Goal: Check status

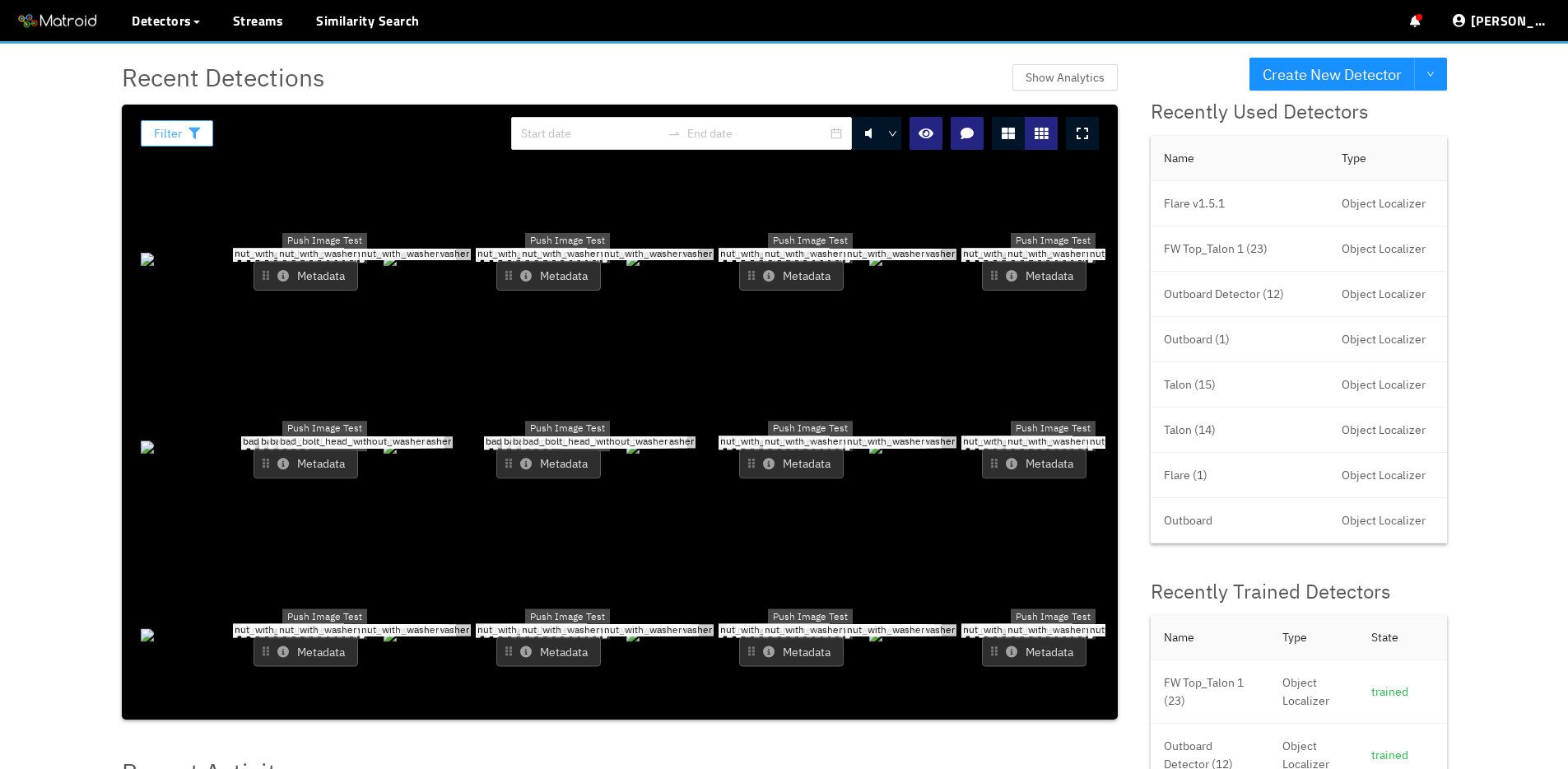
click at [174, 132] on span "Filter" at bounding box center [168, 133] width 28 height 18
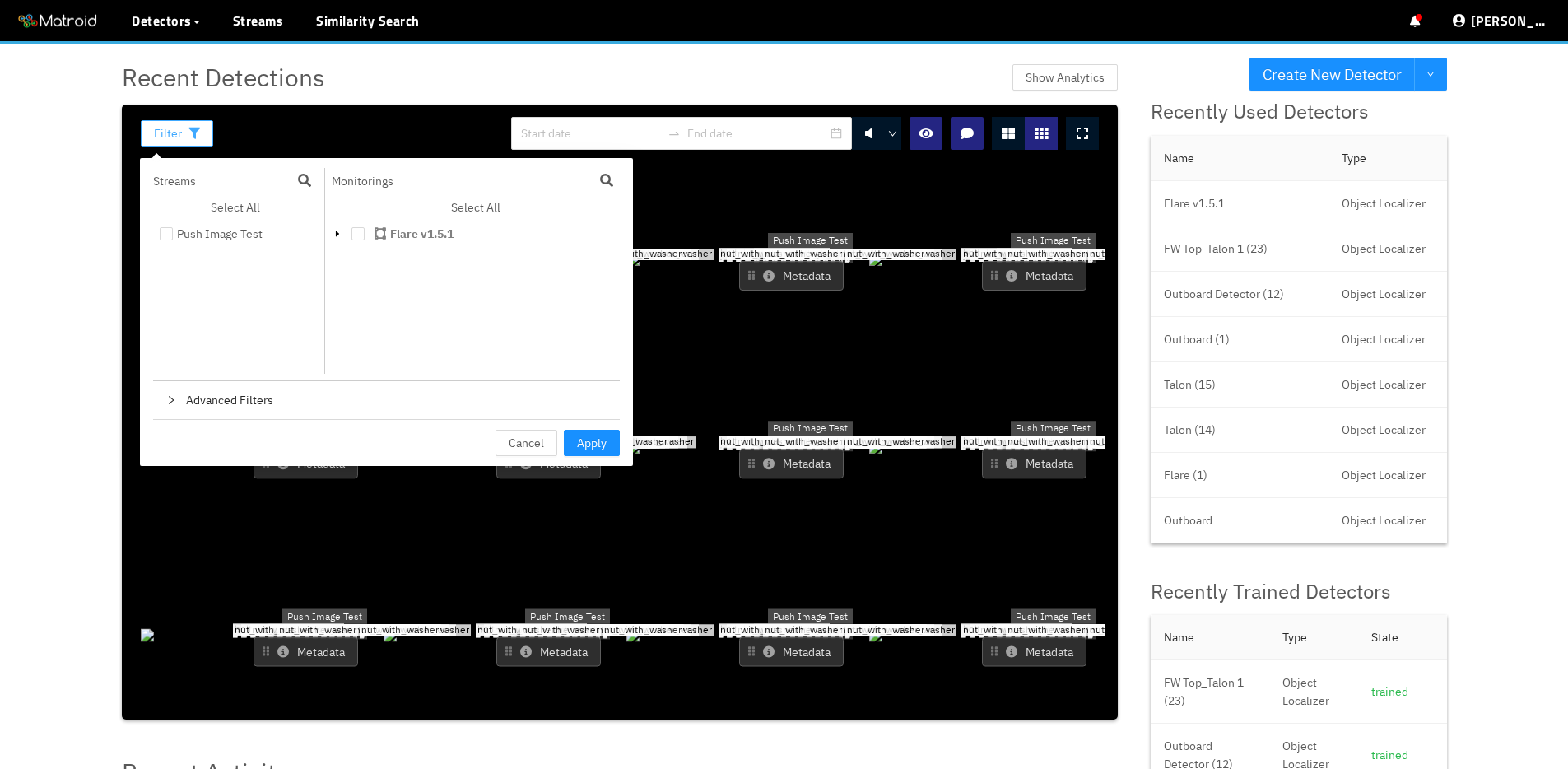
click at [174, 132] on span "Filter" at bounding box center [168, 133] width 28 height 18
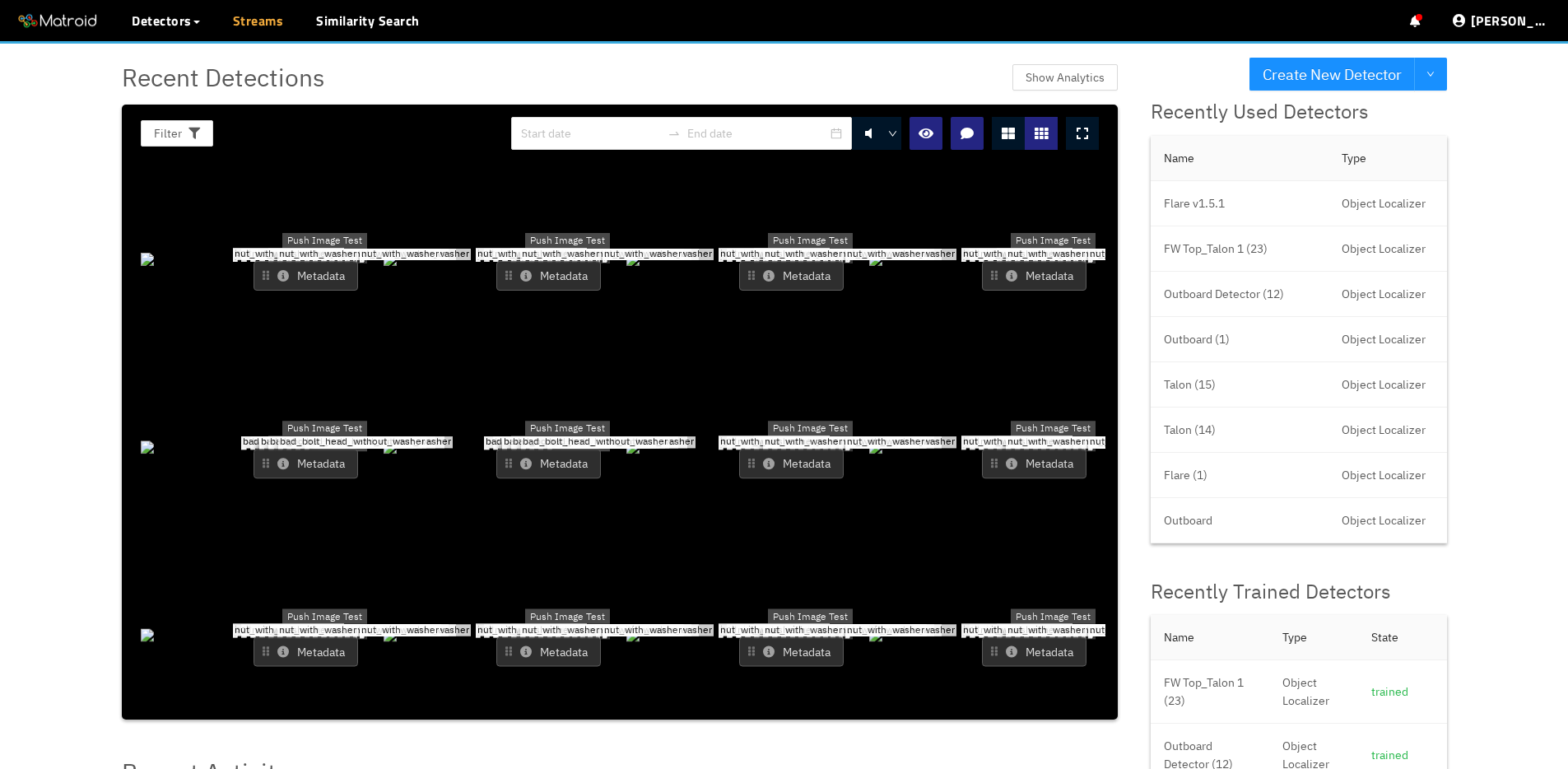
click at [242, 29] on link "Streams" at bounding box center [258, 20] width 51 height 20
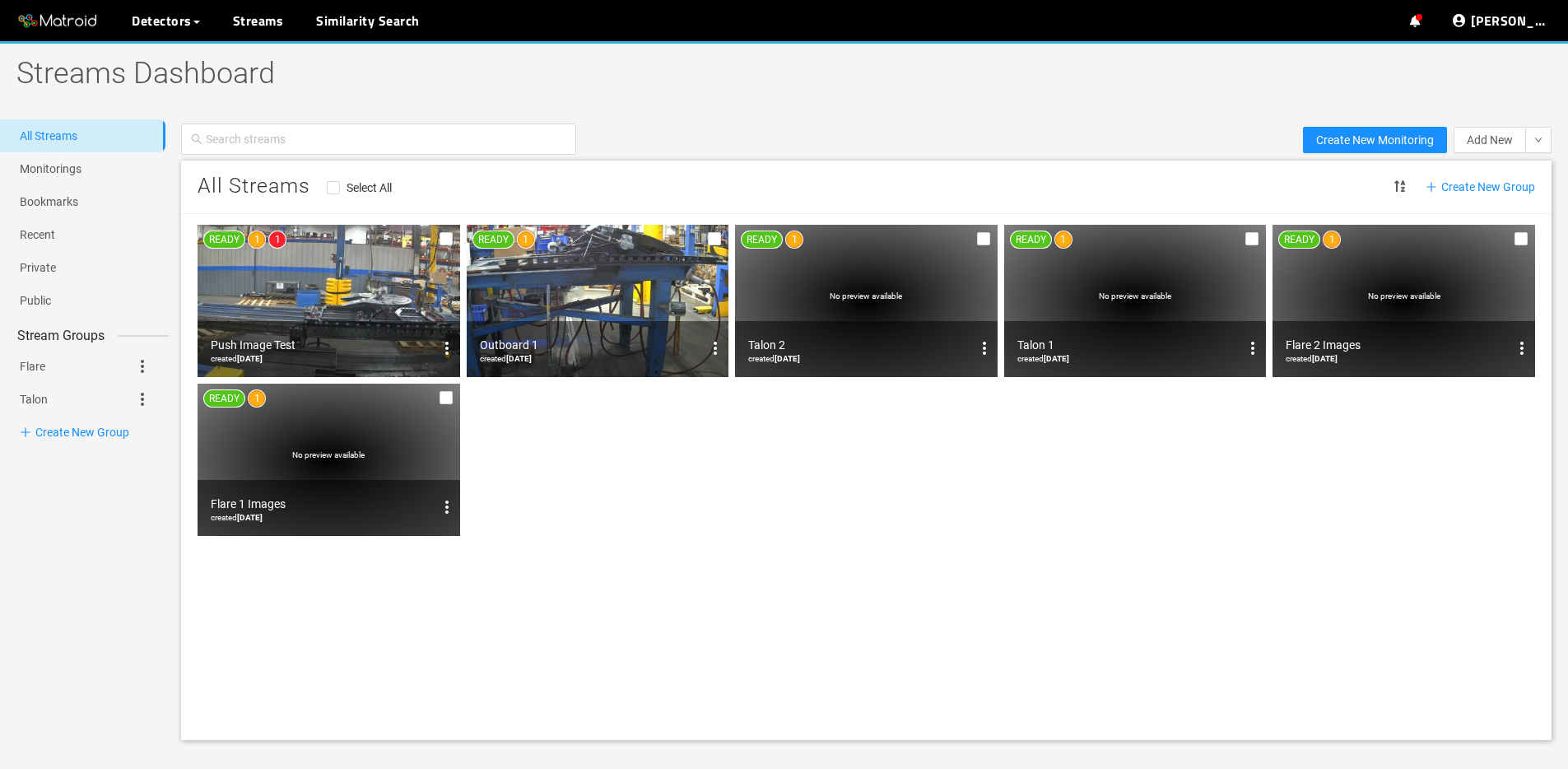
click at [362, 304] on img at bounding box center [328, 301] width 262 height 152
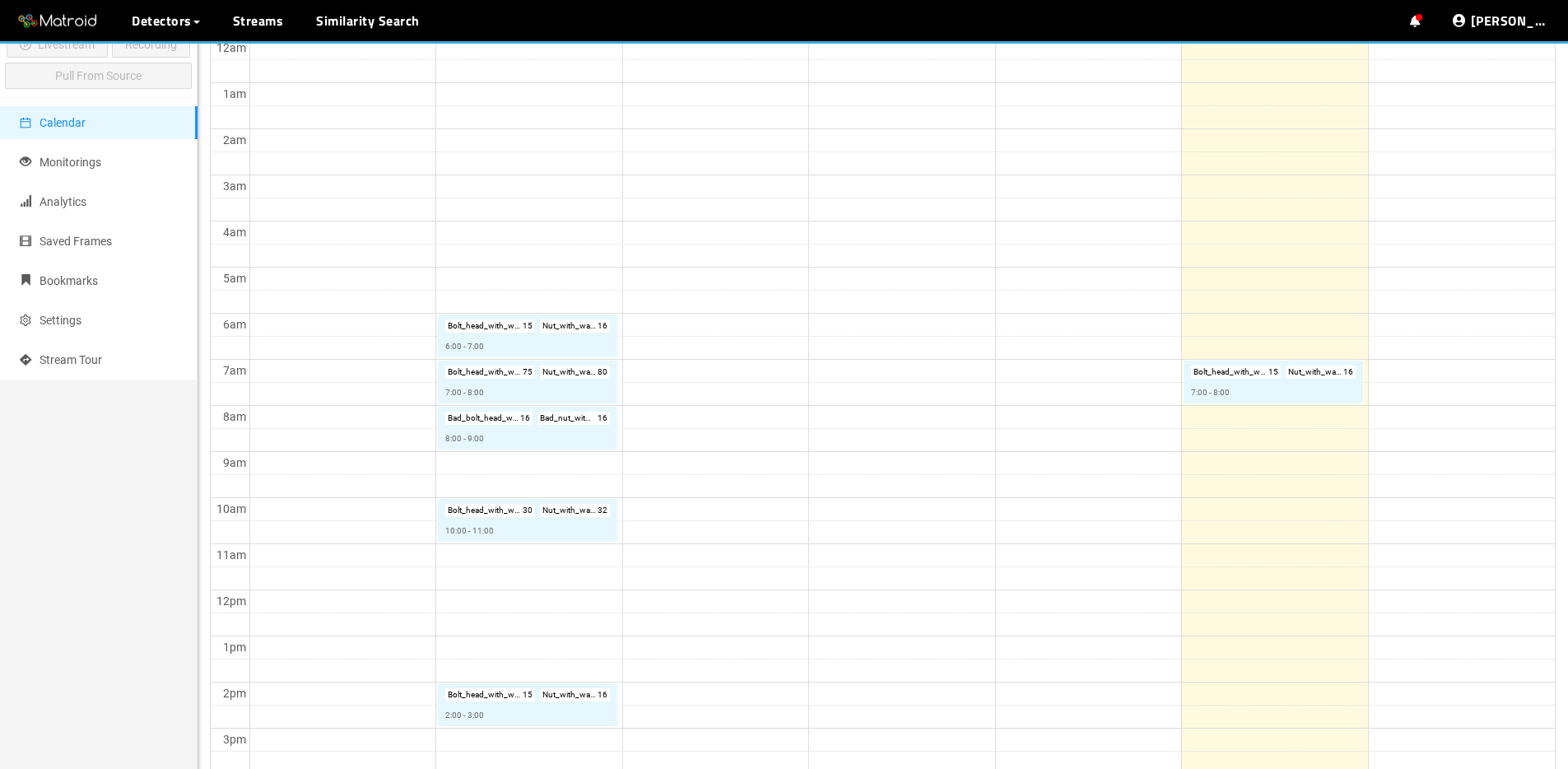
scroll to position [312, 0]
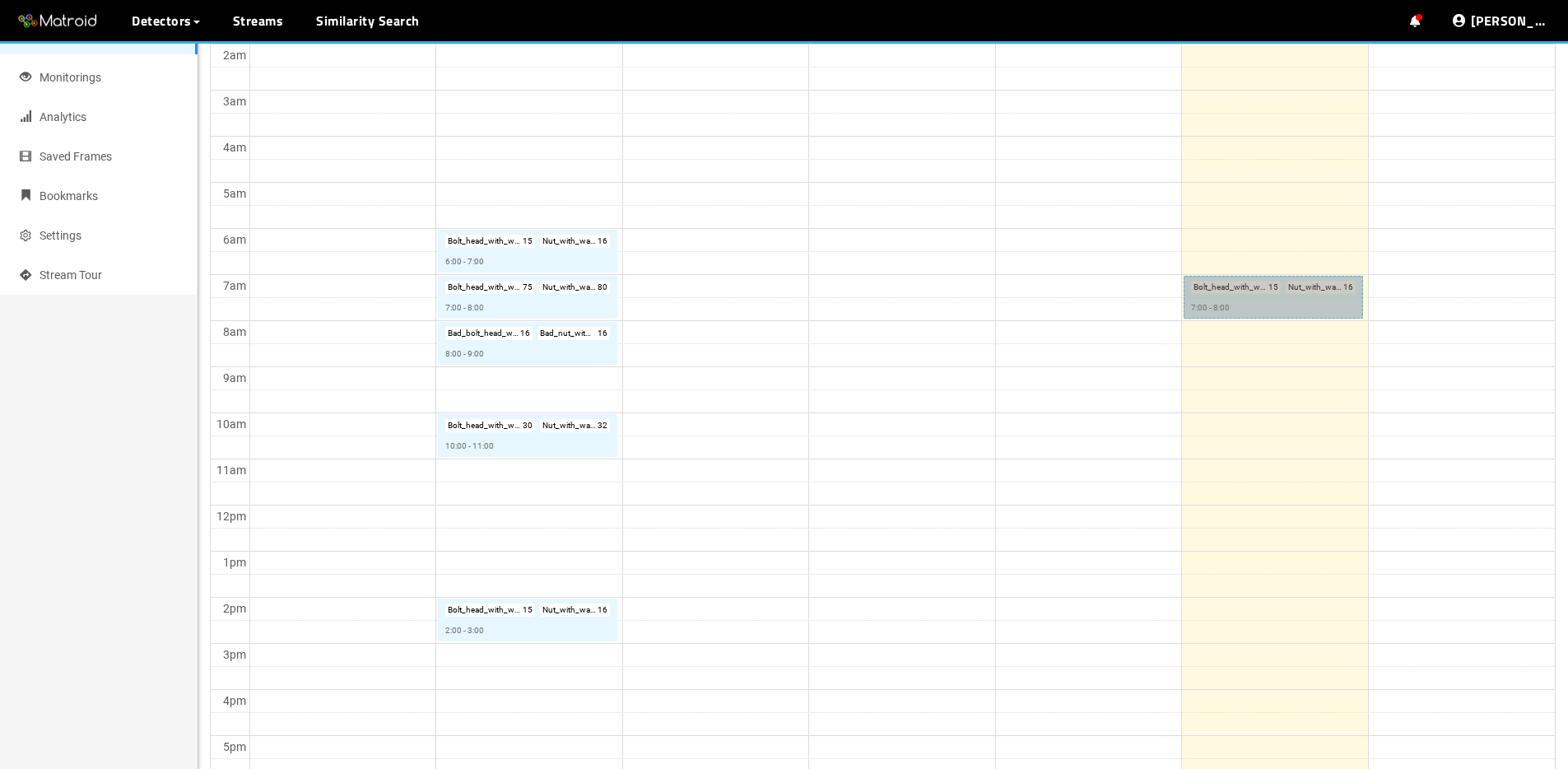
click at [1238, 313] on link "Bolt_head_with_washer : 15 Nut_with_washer : 16 7:00 - 8:00" at bounding box center [1273, 298] width 179 height 43
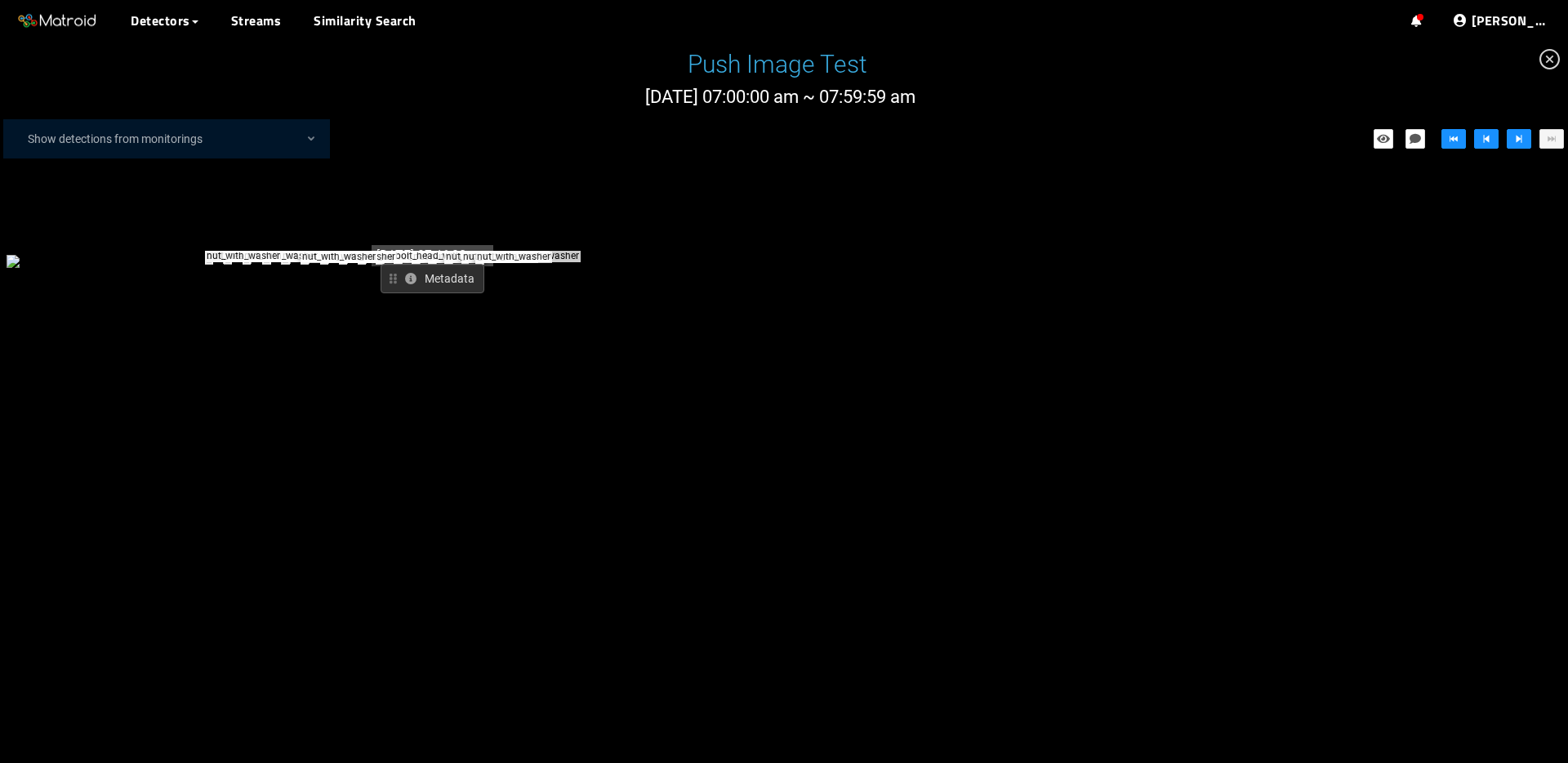
click at [412, 264] on button "Metadata" at bounding box center [432, 279] width 104 height 30
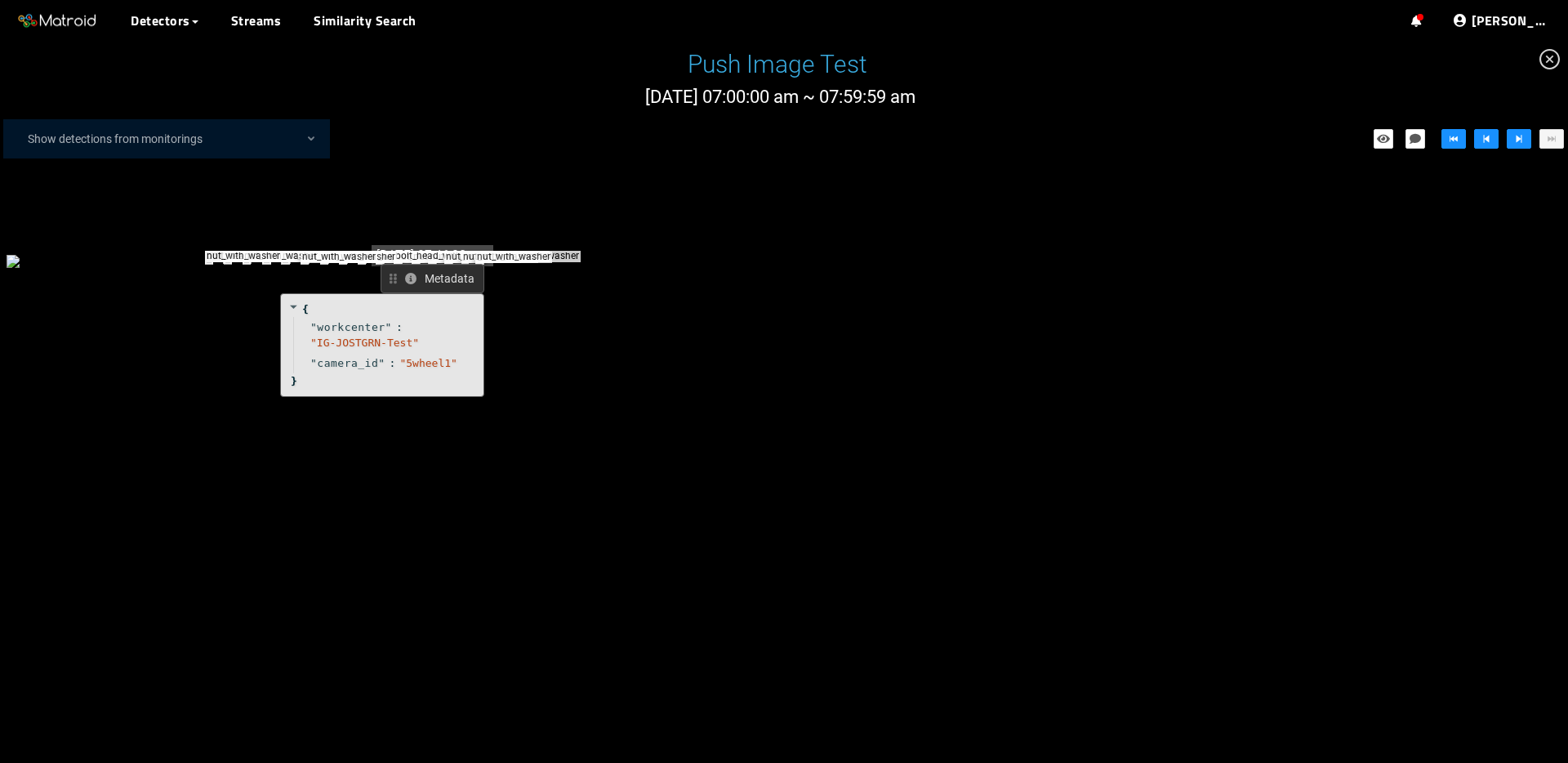
click at [329, 269] on div "bolt_head_with_washer bolt_head_with_washer nut_with_washer bolt_head_with_wash…" at bounding box center [251, 260] width 490 height 18
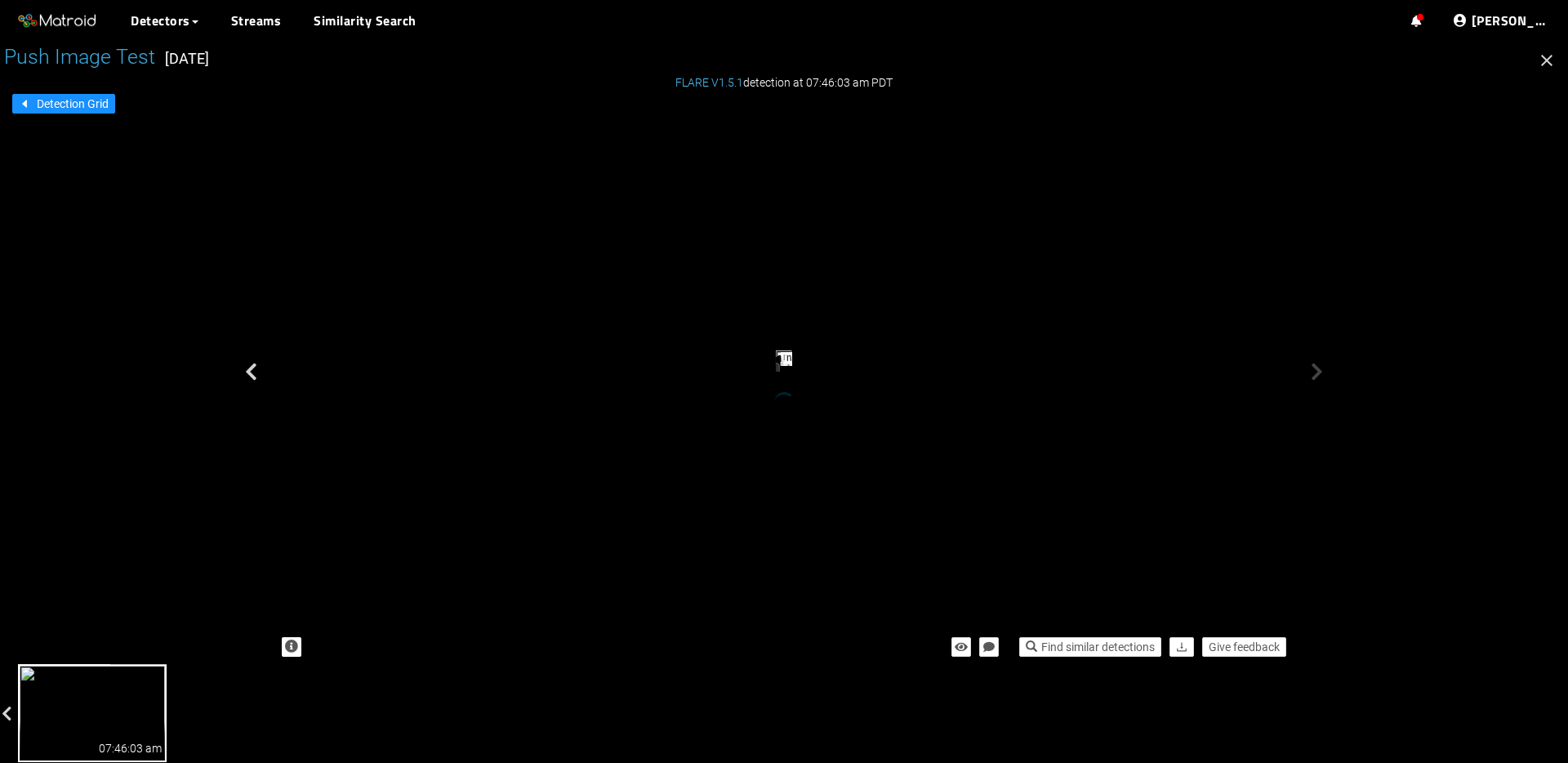
click at [712, 371] on icon at bounding box center [706, 377] width 11 height 11
click at [956, 650] on icon "button" at bounding box center [961, 647] width 13 height 11
drag, startPoint x: 911, startPoint y: 484, endPoint x: 821, endPoint y: 517, distance: 95.9
click at [294, 56] on div "Metadata { " workcenter " : " IG-JOSTGRN-Test " " camera_id " : " 5wheel1 " }" at bounding box center [277, 34] width 32 height 42
click at [957, 651] on icon "button" at bounding box center [961, 647] width 15 height 11
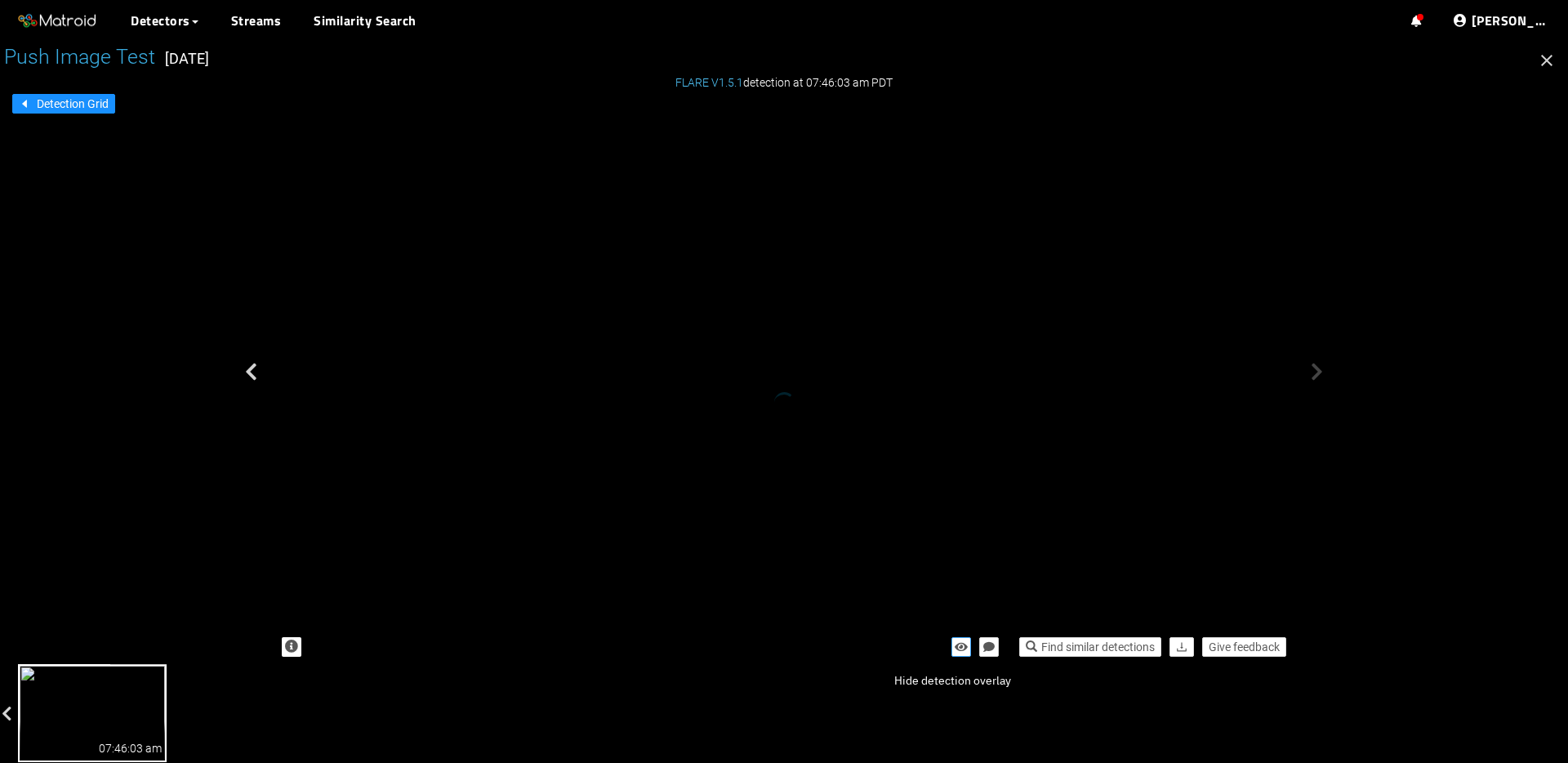
click at [955, 653] on button "button" at bounding box center [961, 646] width 19 height 19
click at [277, 43] on div "nut_with_washer" at bounding box center [276, 40] width 4 height 4
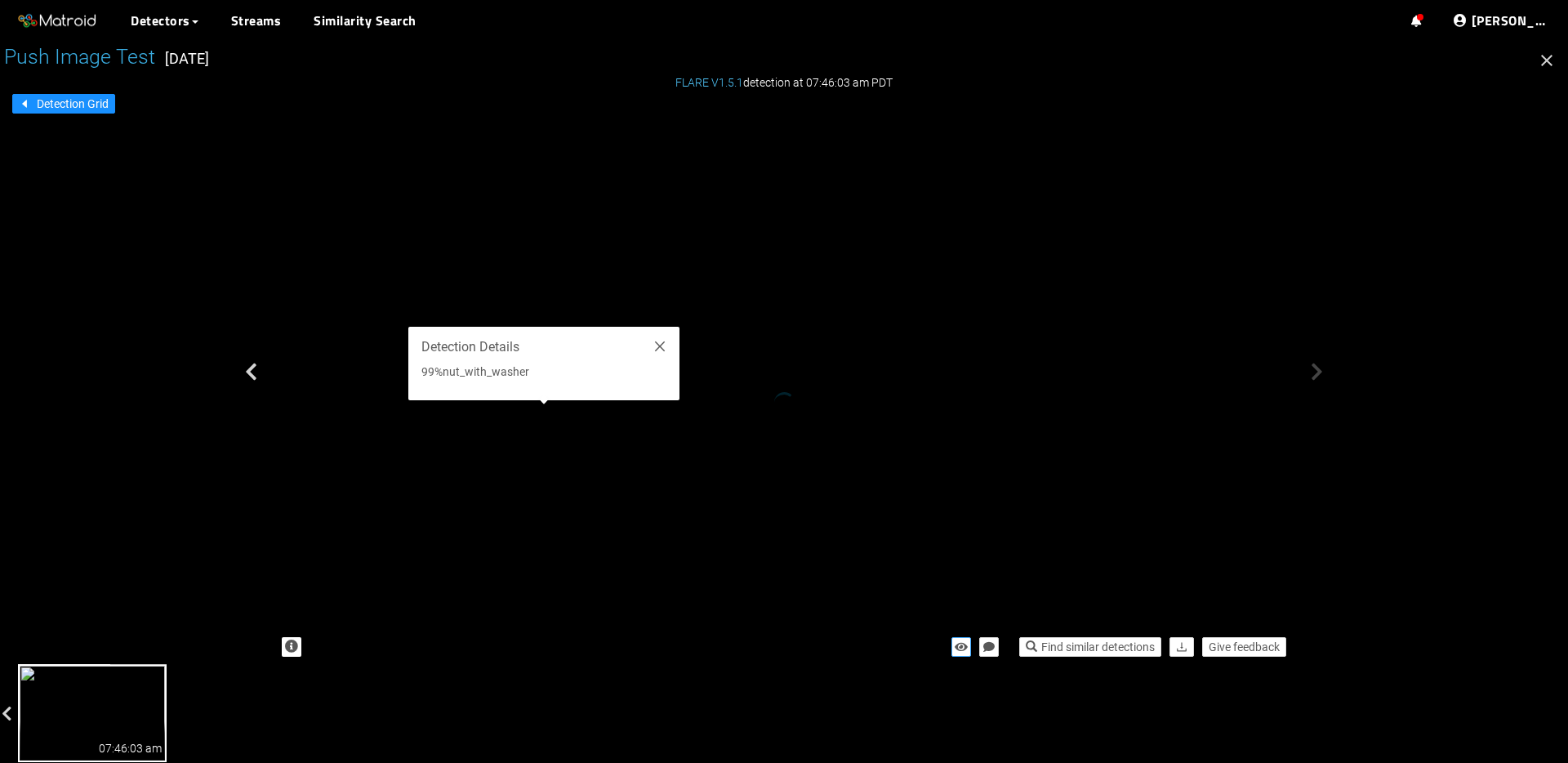
click at [275, 43] on div "nut_with_washer" at bounding box center [274, 40] width 4 height 4
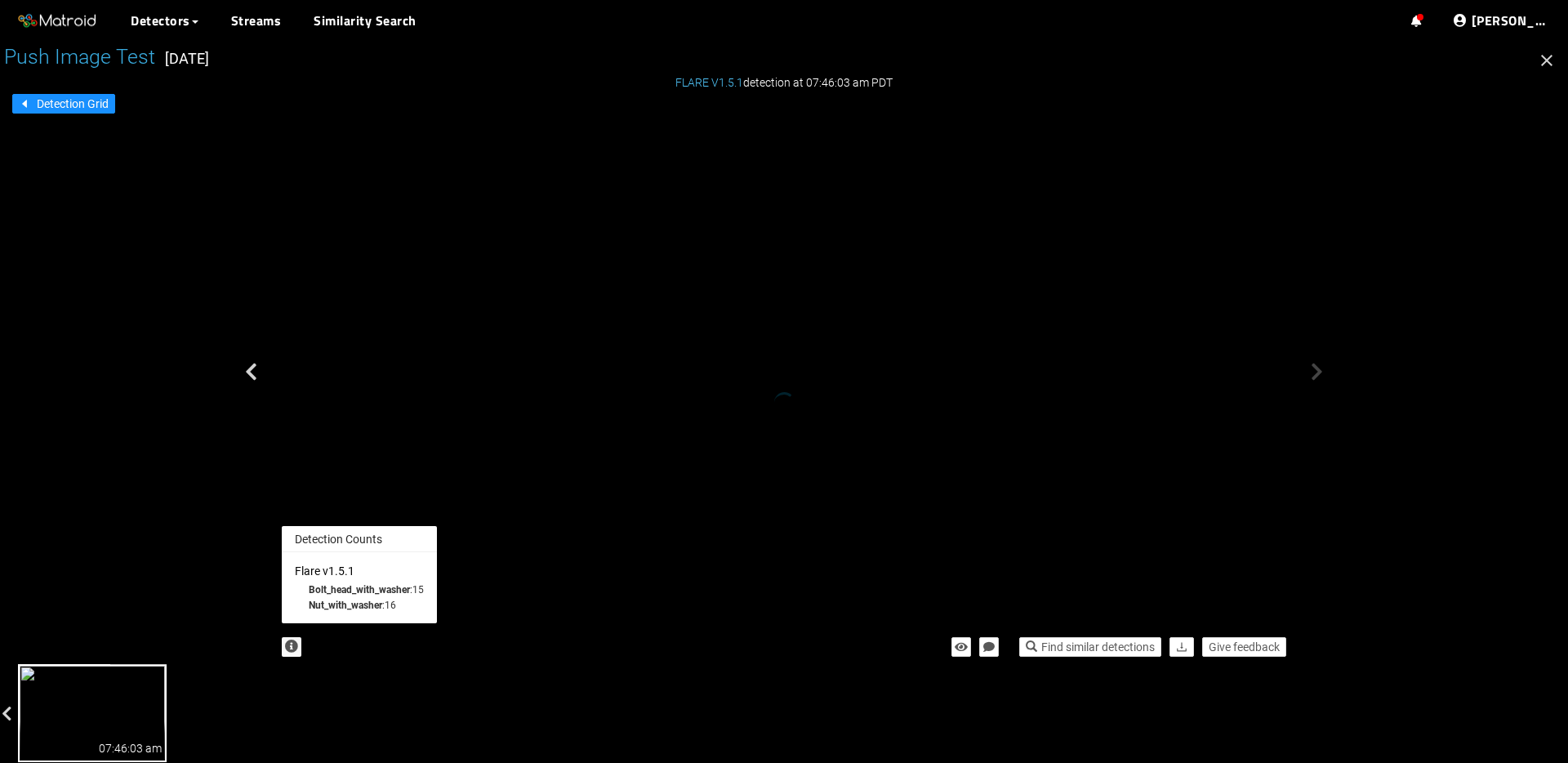
click at [288, 652] on icon "button" at bounding box center [292, 646] width 13 height 13
drag, startPoint x: 288, startPoint y: 651, endPoint x: 528, endPoint y: 591, distance: 247.4
click at [288, 650] on icon "button" at bounding box center [292, 646] width 13 height 13
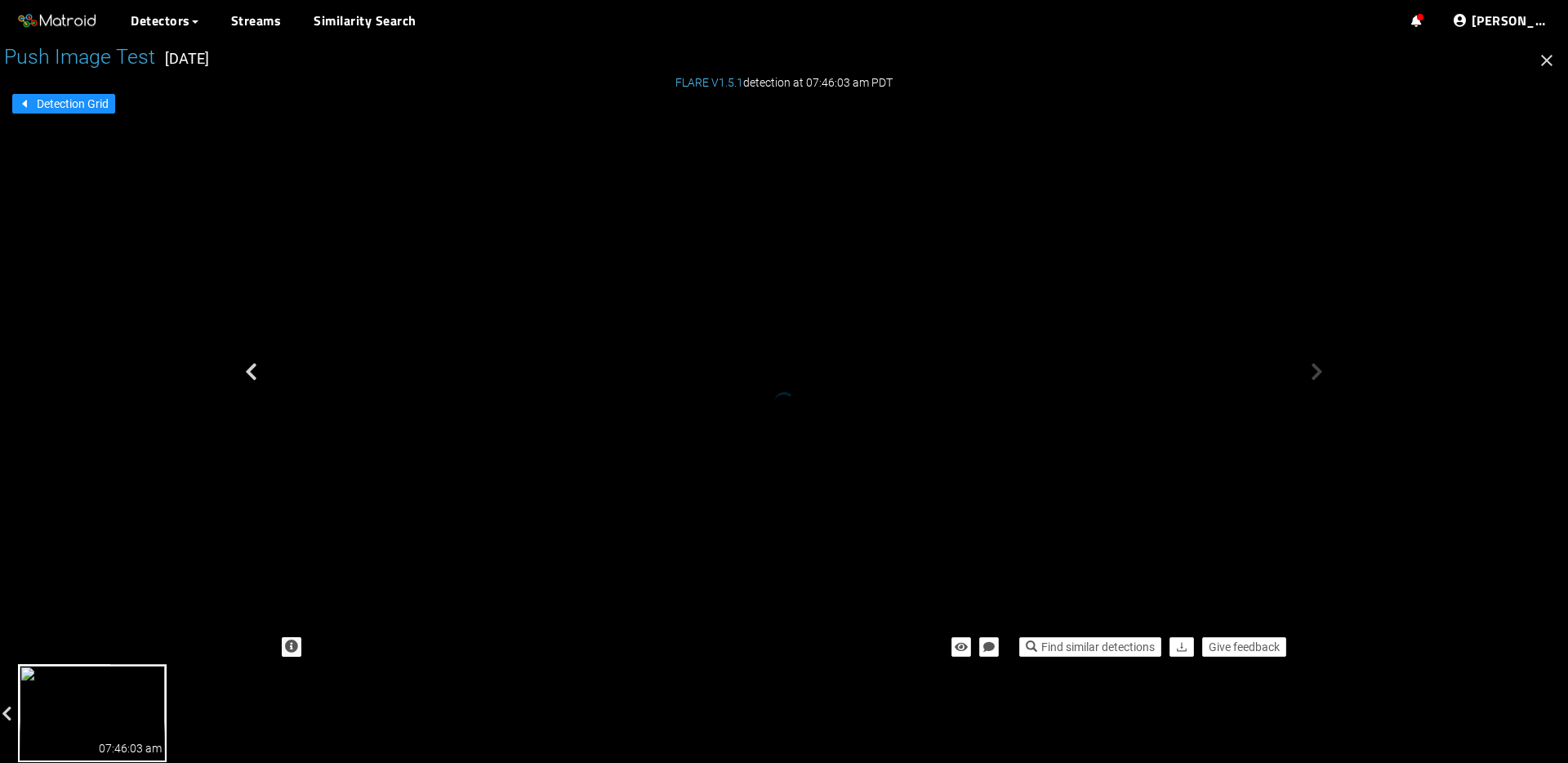
drag, startPoint x: 803, startPoint y: 479, endPoint x: 519, endPoint y: 475, distance: 284.0
click at [42, 55] on div "bolt_head_with_washer bolt_head_with_washer nut_with_washer bolt_head_with_wash…" at bounding box center [25, 33] width 32 height 42
click at [954, 648] on icon "button" at bounding box center [961, 647] width 13 height 11
click at [953, 646] on icon "button" at bounding box center [961, 647] width 15 height 11
click at [1554, 65] on icon "button" at bounding box center [1546, 60] width 19 height 19
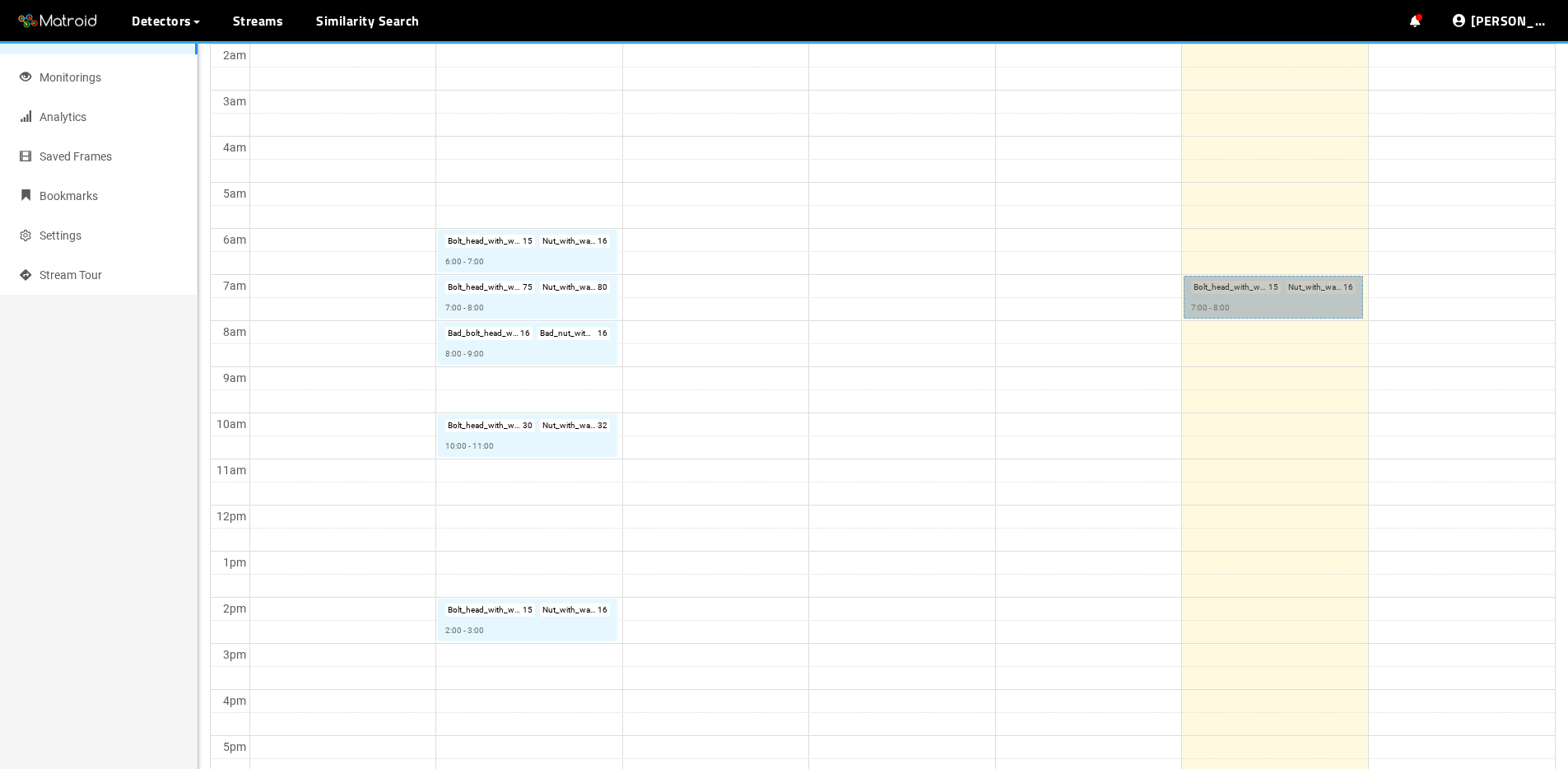
click at [1255, 293] on link "Bolt_head_with_washer : 15 Nut_with_washer : 16 7:00 - 8:00" at bounding box center [1273, 298] width 179 height 43
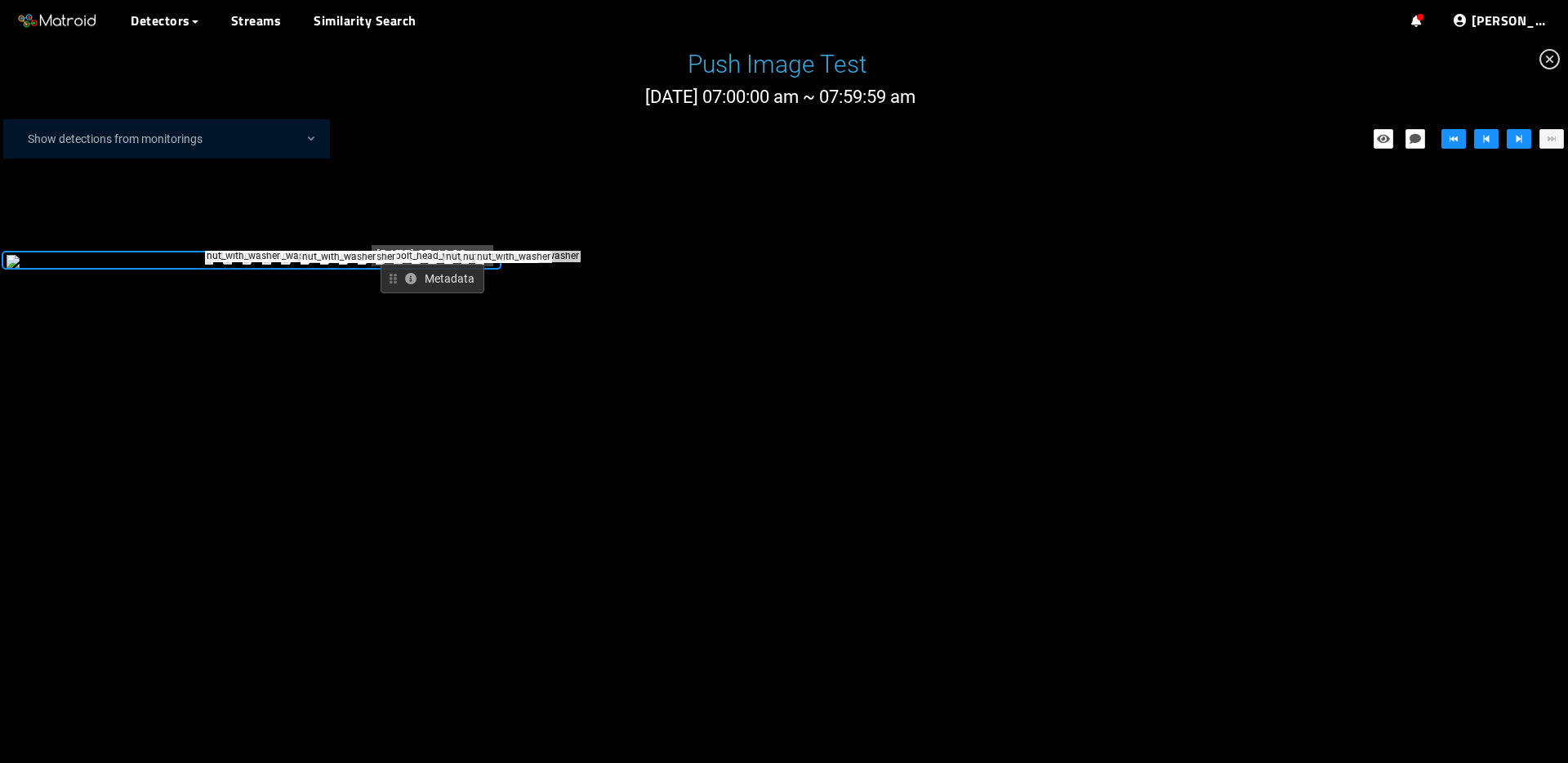
click at [1550, 67] on icon "close-circle" at bounding box center [1549, 59] width 20 height 20
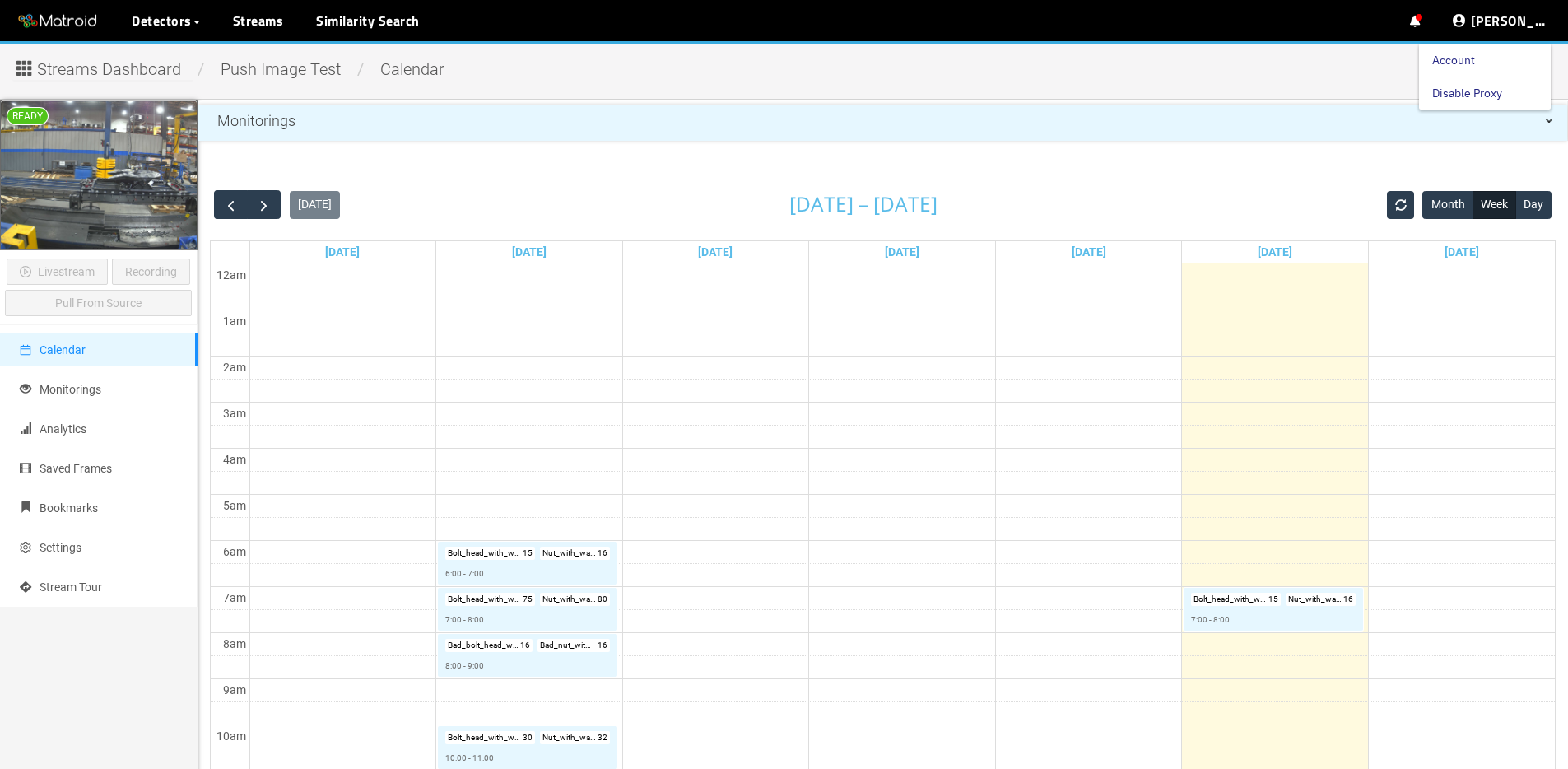
click at [1502, 95] on link "Disable Proxy" at bounding box center [1466, 92] width 70 height 33
